Goal: Communication & Community: Answer question/provide support

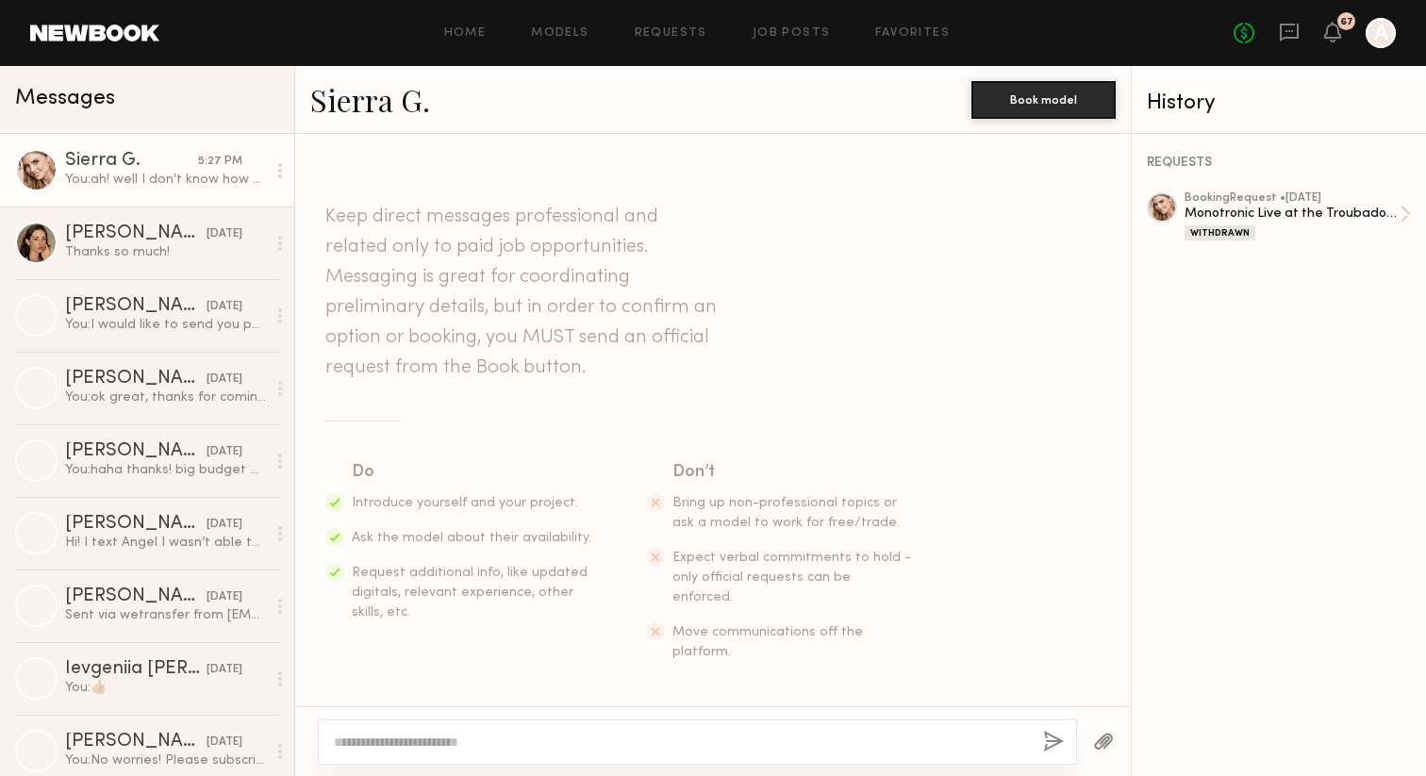
scroll to position [1377, 0]
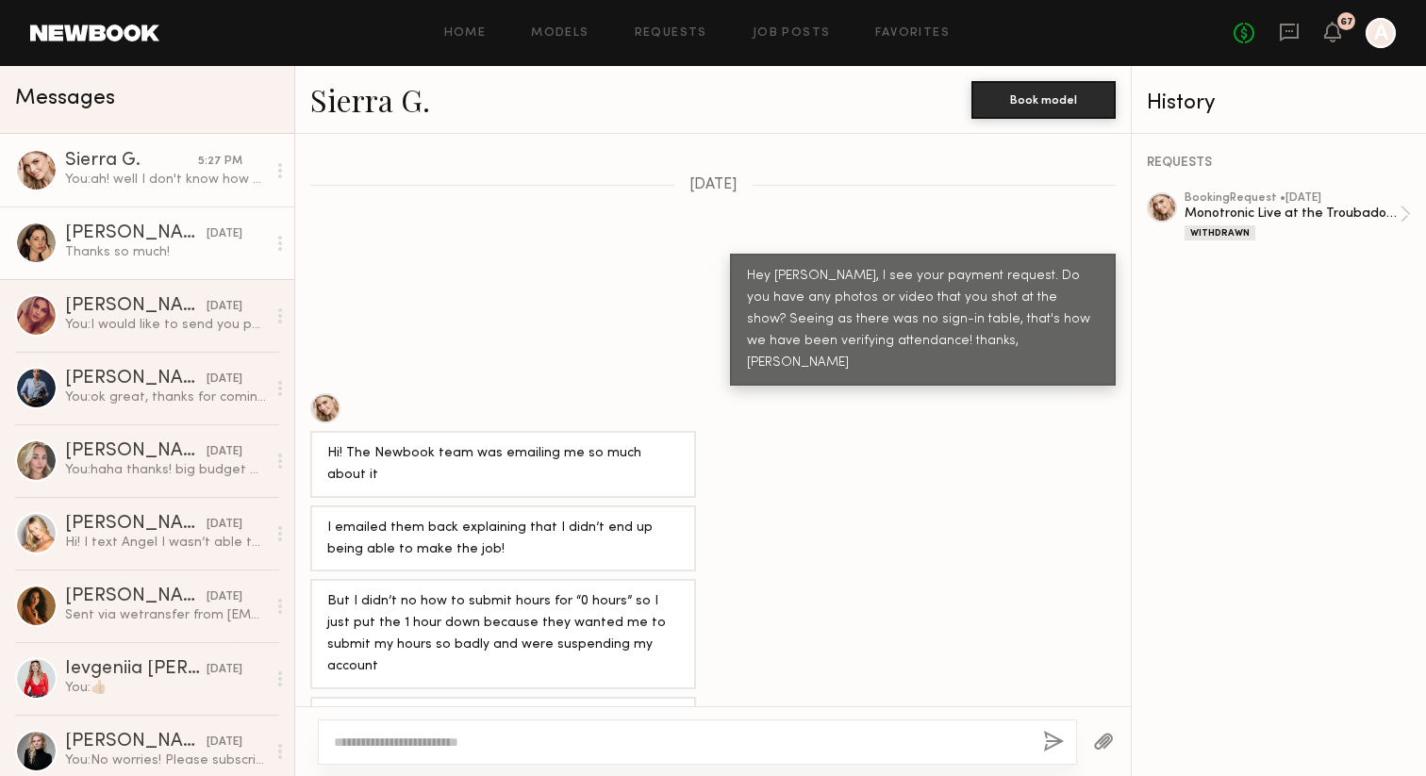
click at [152, 237] on div "[PERSON_NAME]" at bounding box center [135, 233] width 141 height 19
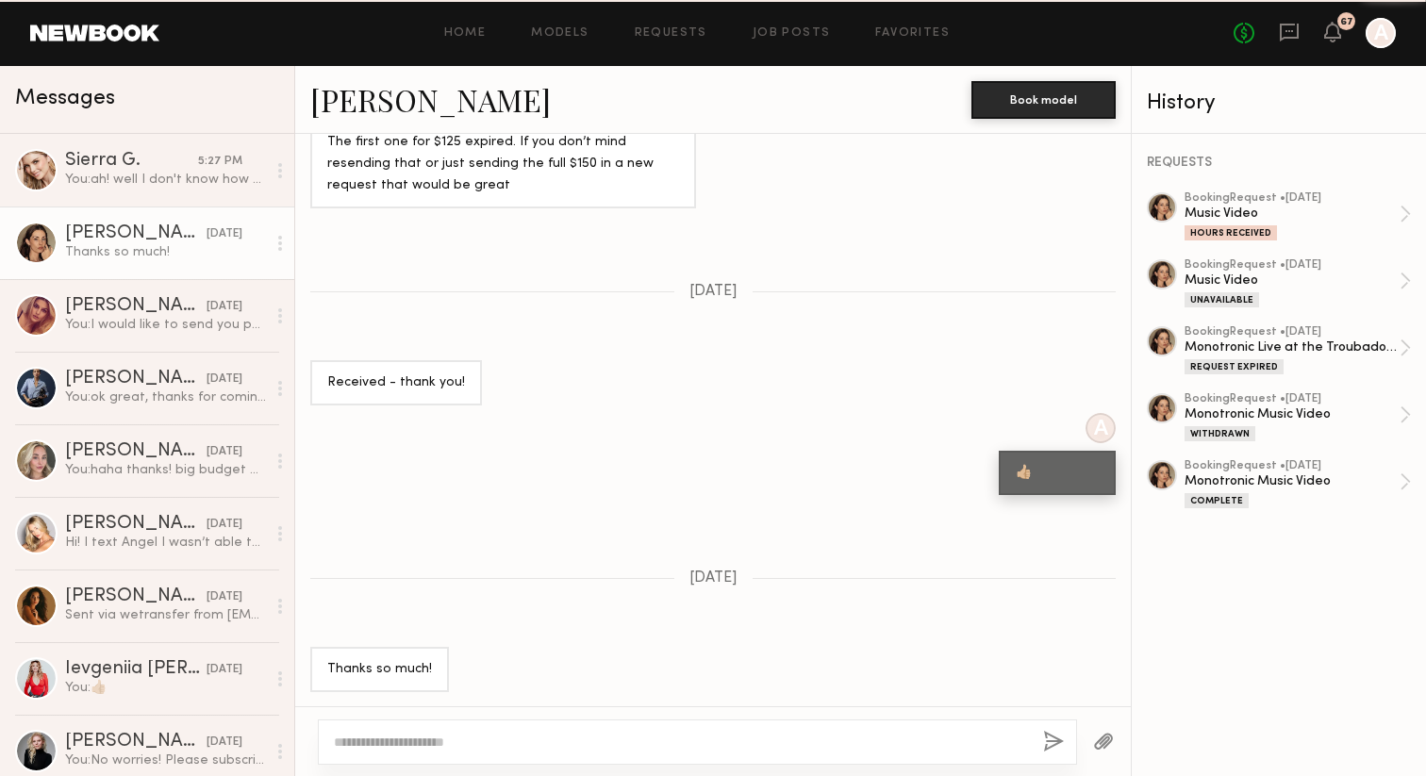
scroll to position [1517, 0]
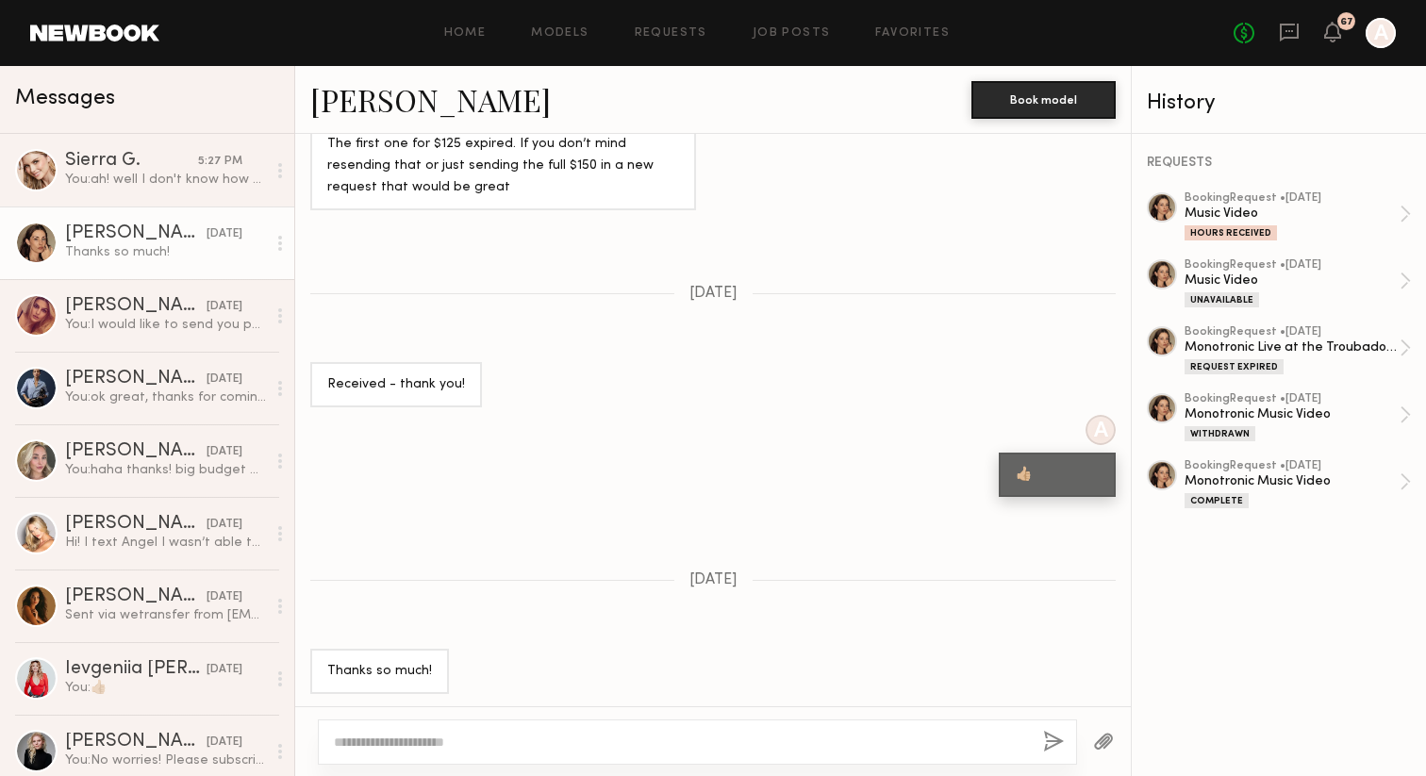
click at [377, 744] on textarea at bounding box center [681, 742] width 694 height 19
type textarea "**********"
click at [1049, 739] on button "button" at bounding box center [1053, 743] width 21 height 24
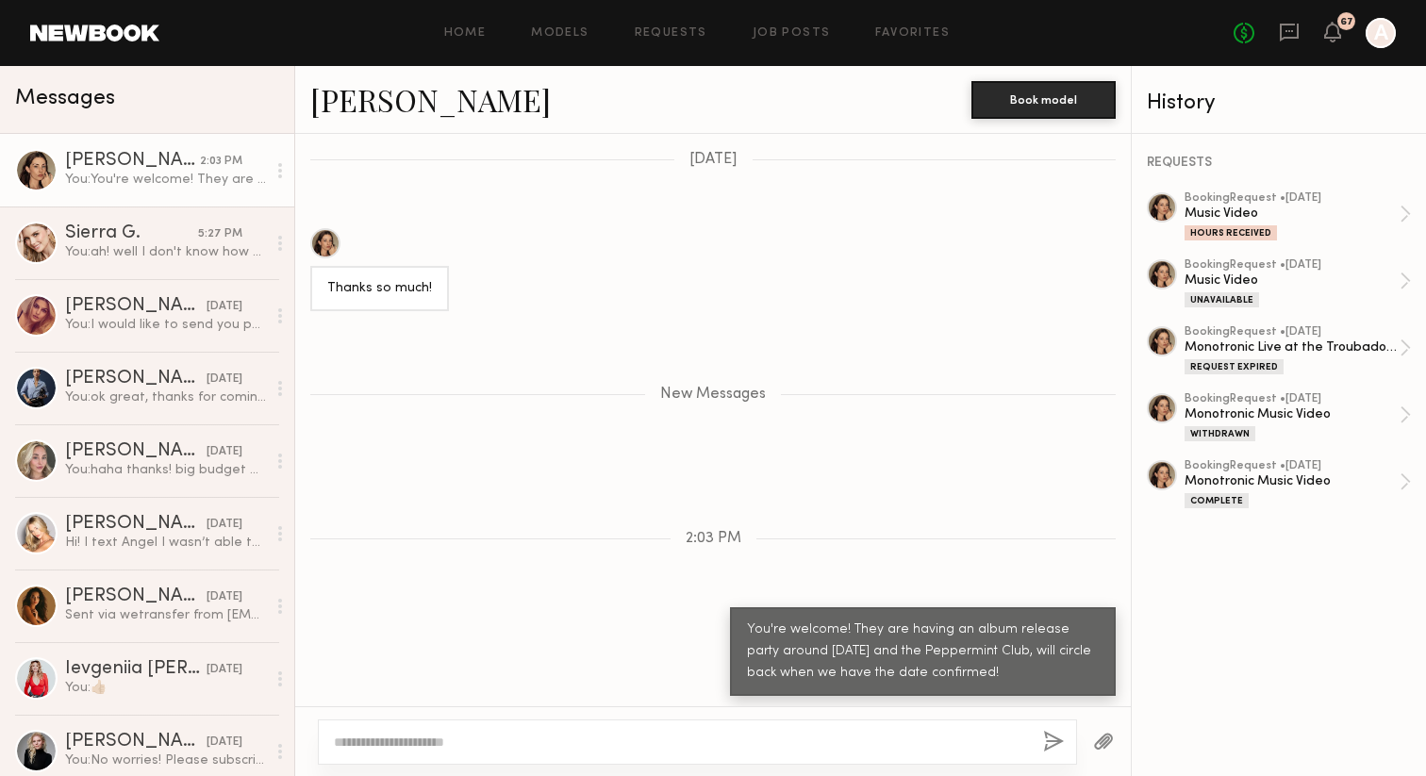
drag, startPoint x: 1049, startPoint y: 739, endPoint x: 1110, endPoint y: 553, distance: 196.2
click at [1110, 553] on div "Loading & will be sure to follow along for future updates :) A Hi [PERSON_NAME]…" at bounding box center [712, 455] width 835 height 642
